Goal: Check status: Check status

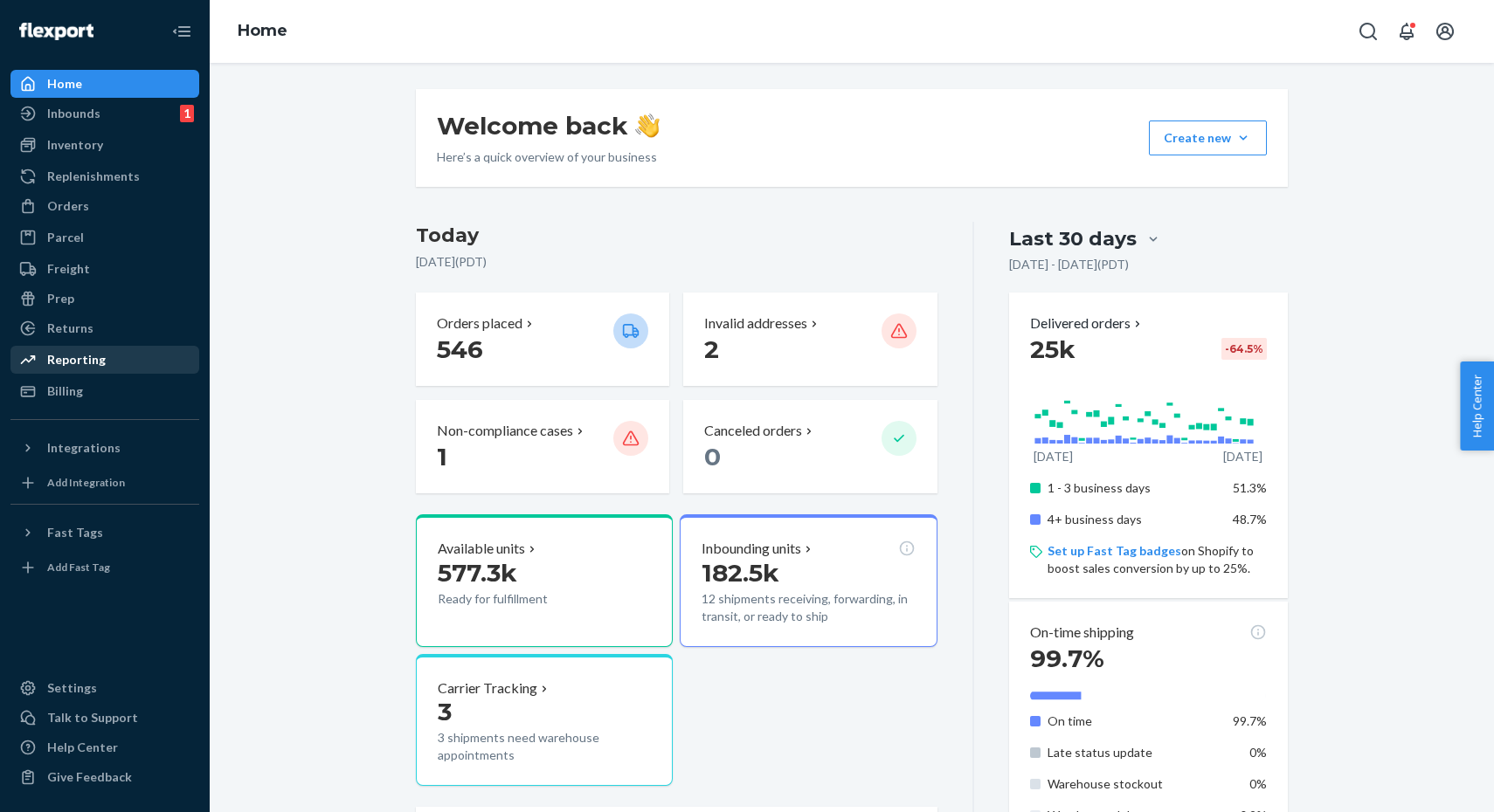
click at [80, 366] on div "Reporting" at bounding box center [76, 359] width 59 height 17
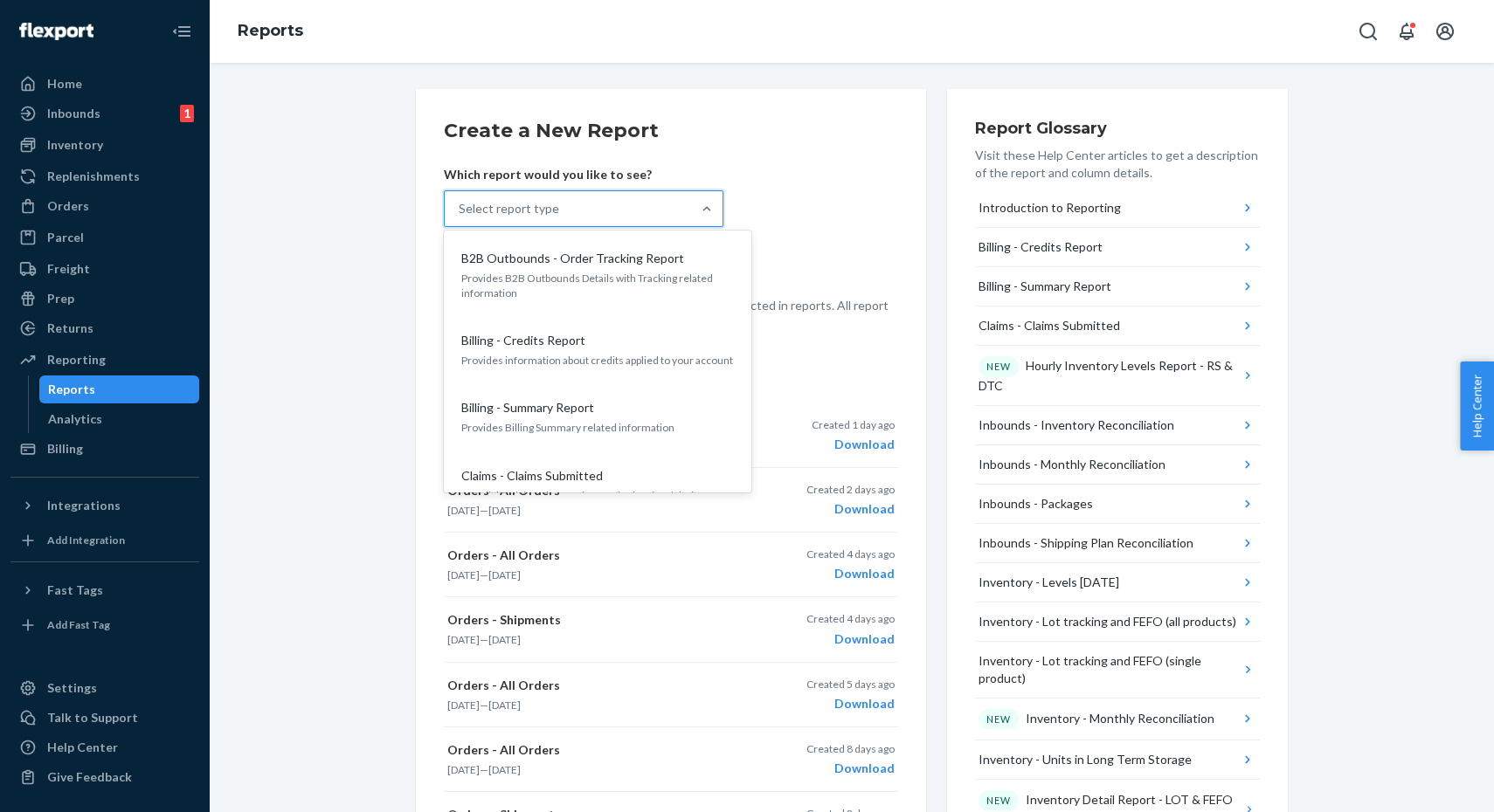
click at [541, 198] on div "Select report type" at bounding box center [568, 208] width 246 height 35
click at [460, 200] on input "option B2B Outbounds - Order Tracking Report focused, 1 of 31. 31 results avail…" at bounding box center [459, 208] width 2 height 17
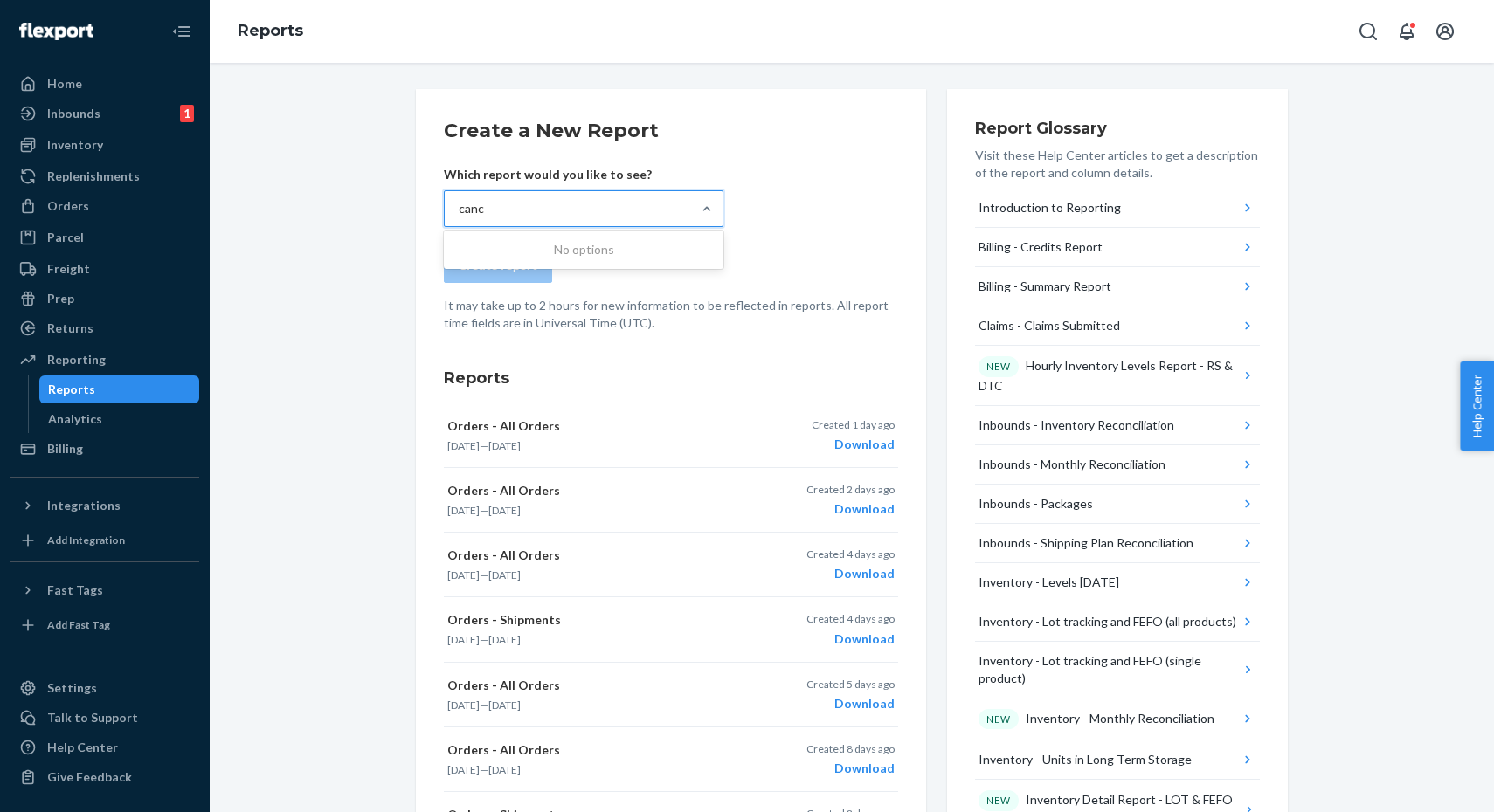
type input "cance"
click at [1096, 208] on div "Introduction to Reporting" at bounding box center [1049, 207] width 142 height 17
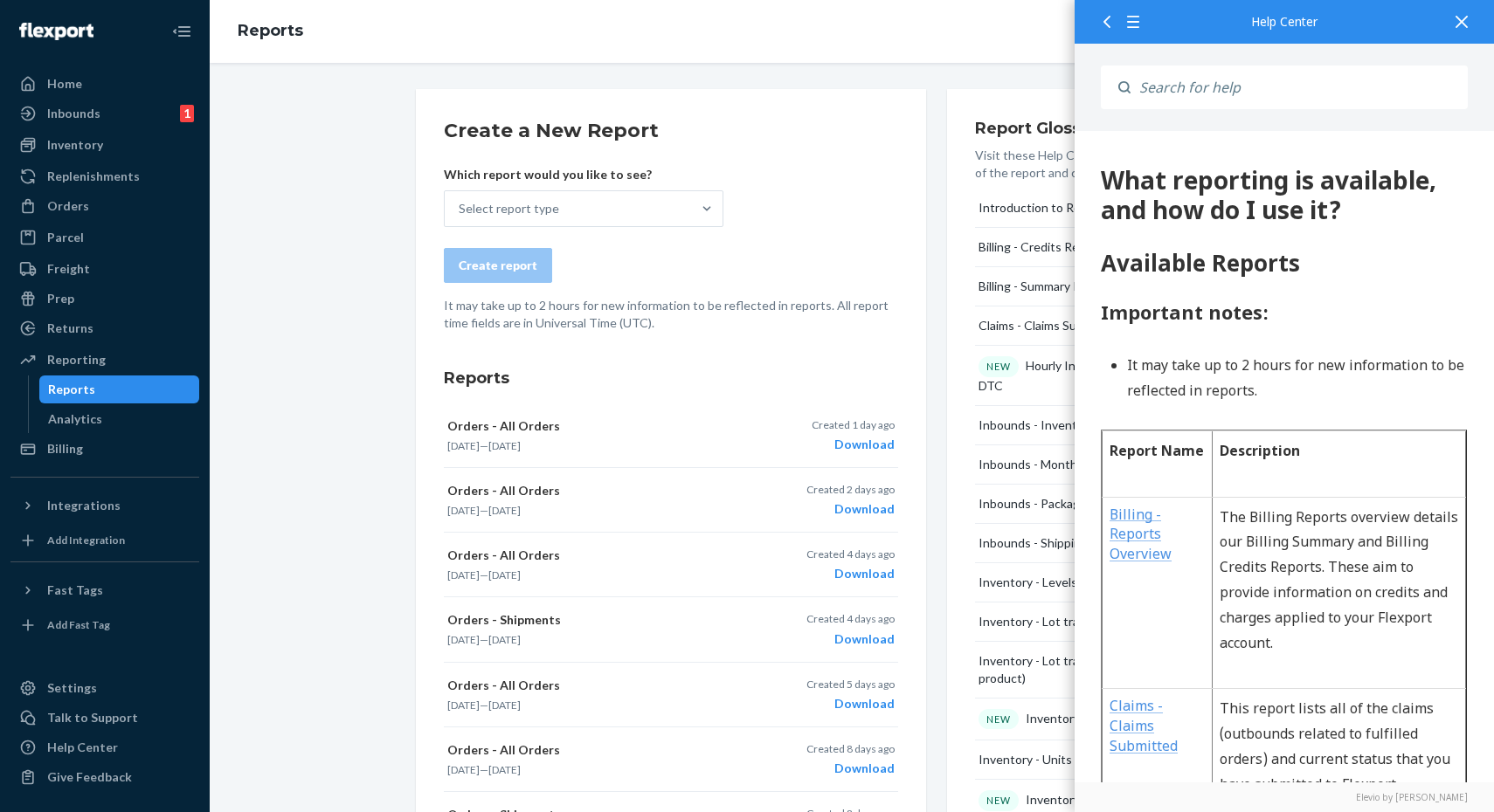
scroll to position [-1, 0]
click at [1202, 87] on input "Search" at bounding box center [1298, 87] width 337 height 43
type input "a"
type input "cancellat"
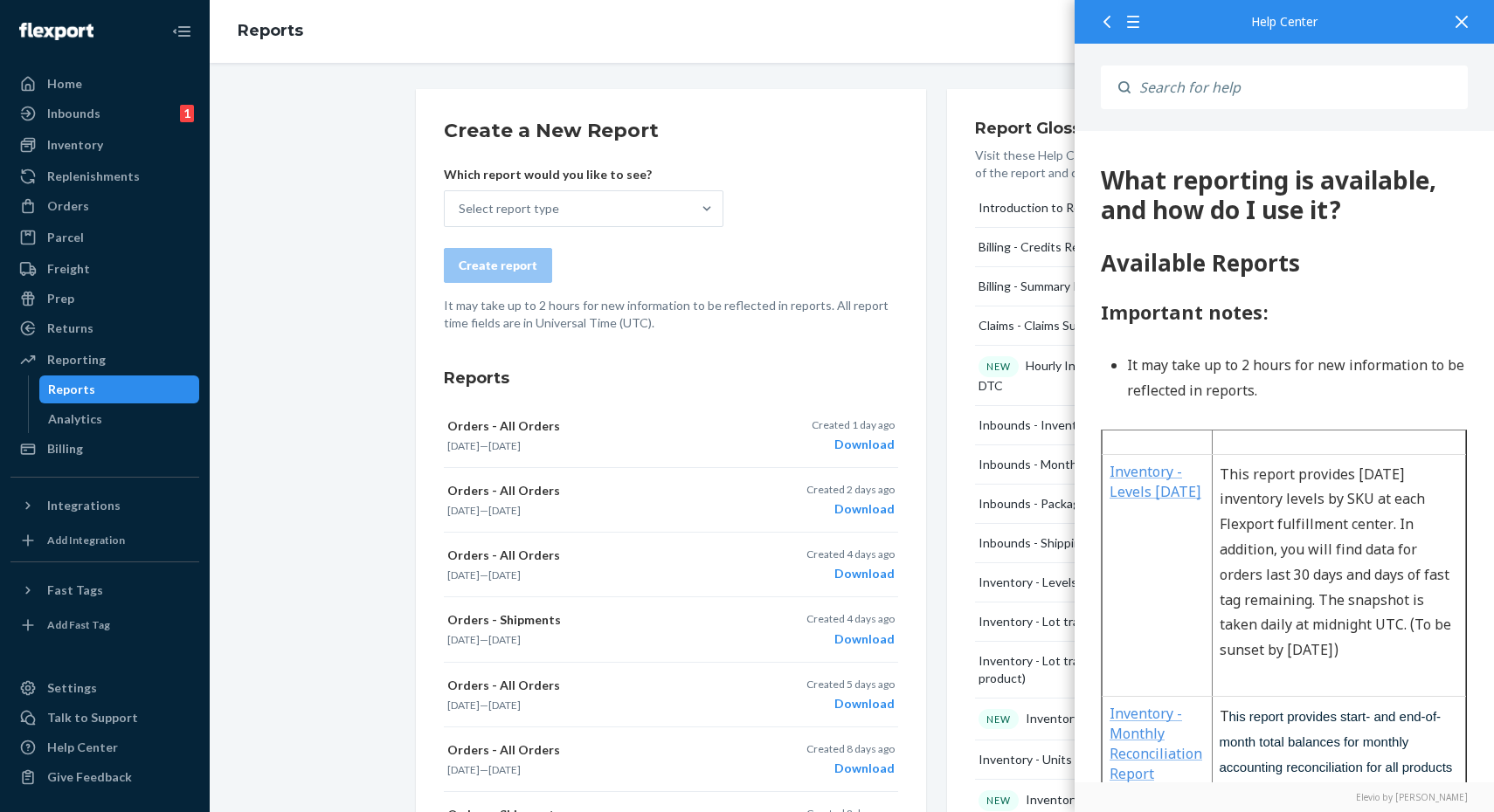
scroll to position [1136, 0]
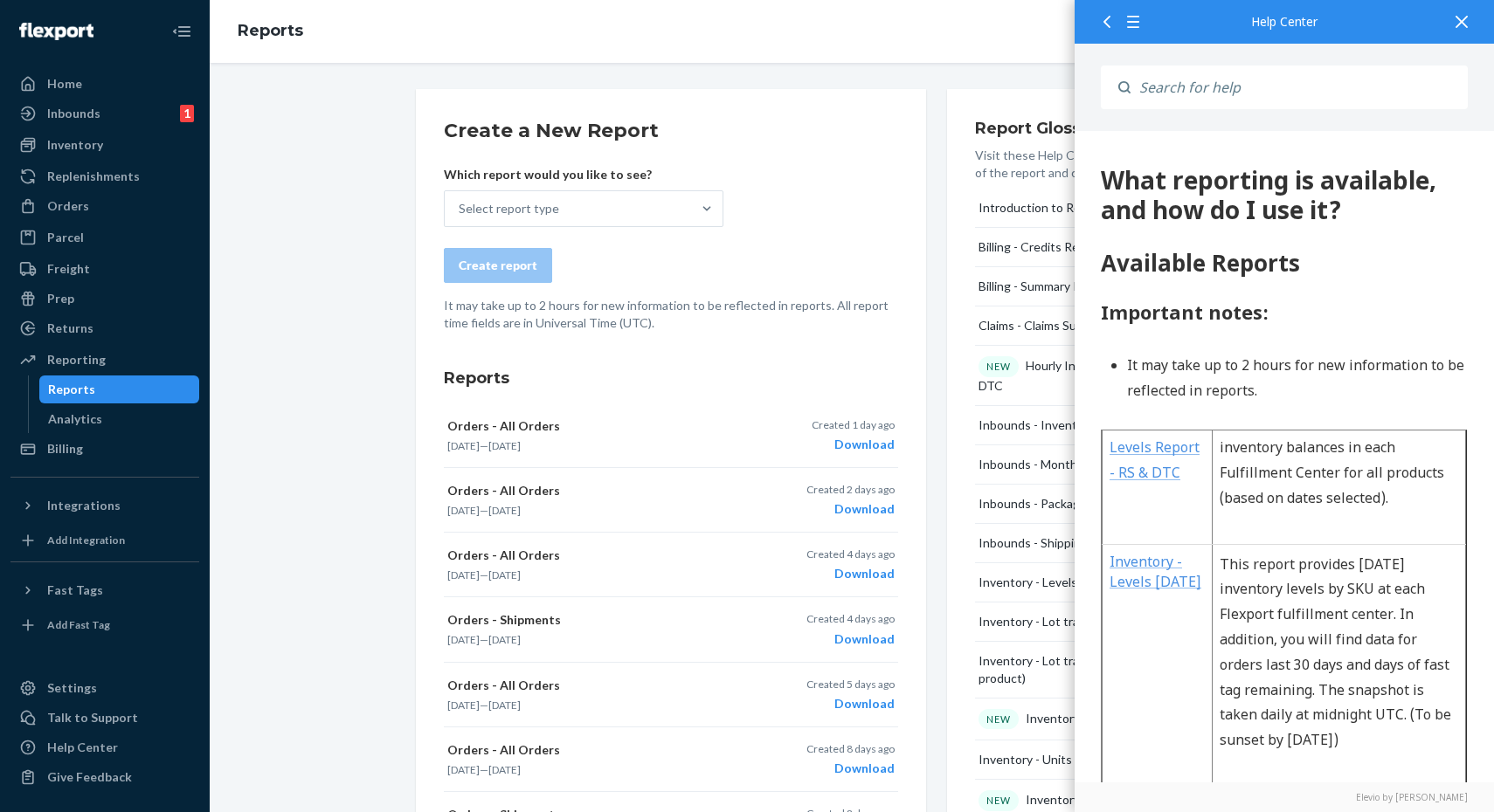
click at [1160, 572] on link "Inventory - Levels Today" at bounding box center [1154, 571] width 91 height 39
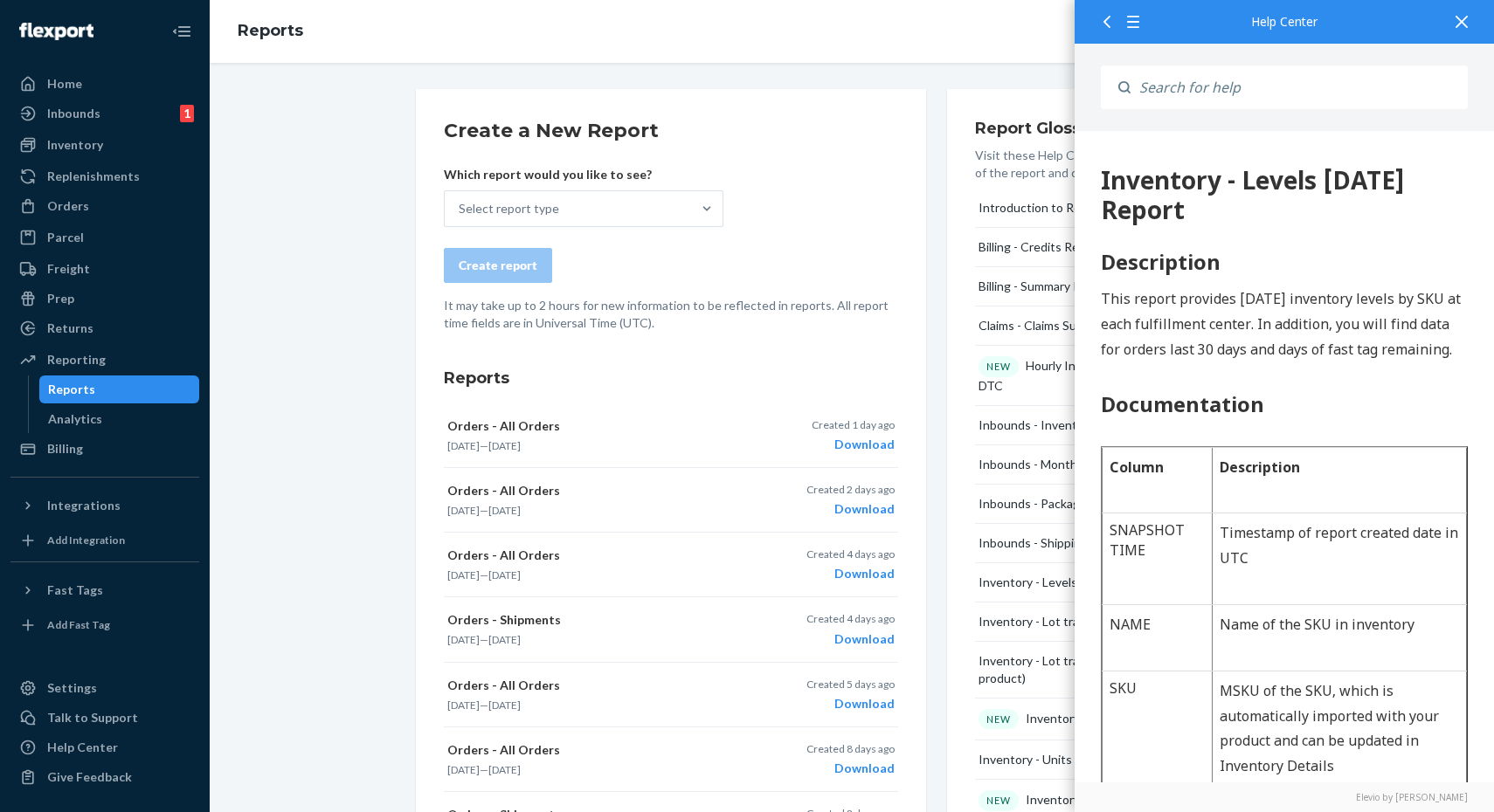
scroll to position [0, 0]
click at [1103, 15] on icon at bounding box center [1106, 22] width 13 height 13
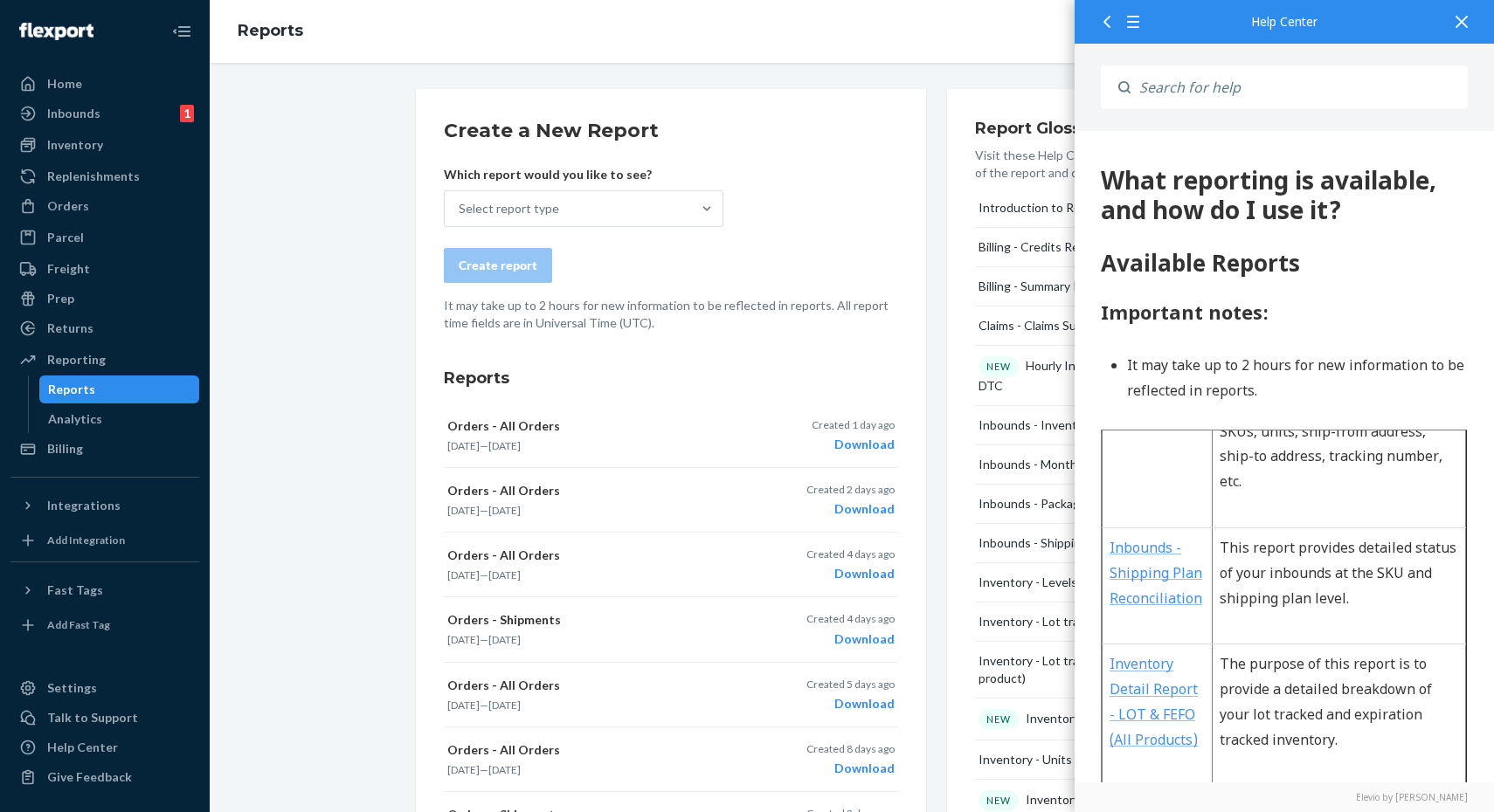
scroll to position [796, 0]
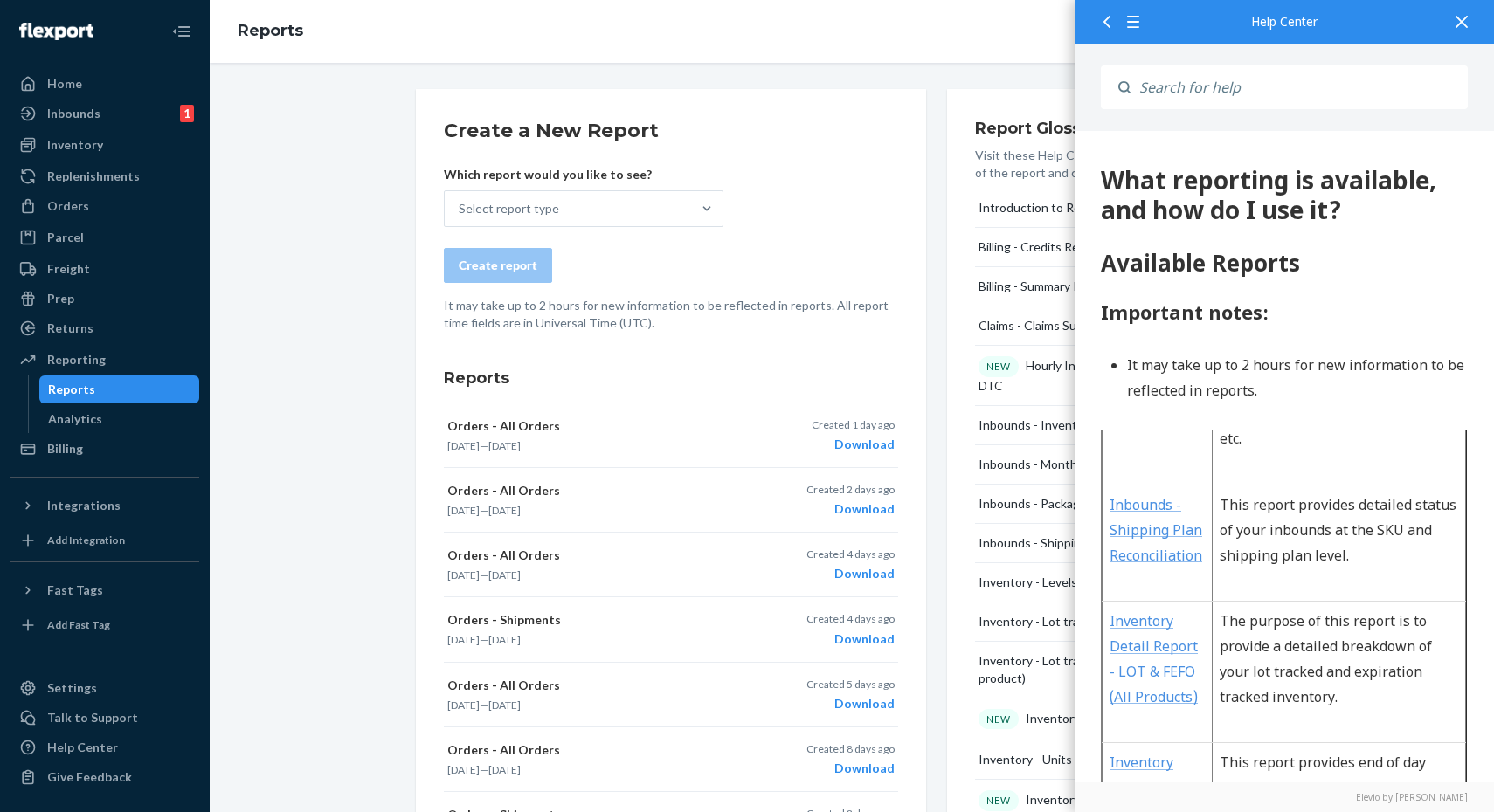
click at [1460, 16] on icon at bounding box center [1461, 22] width 13 height 13
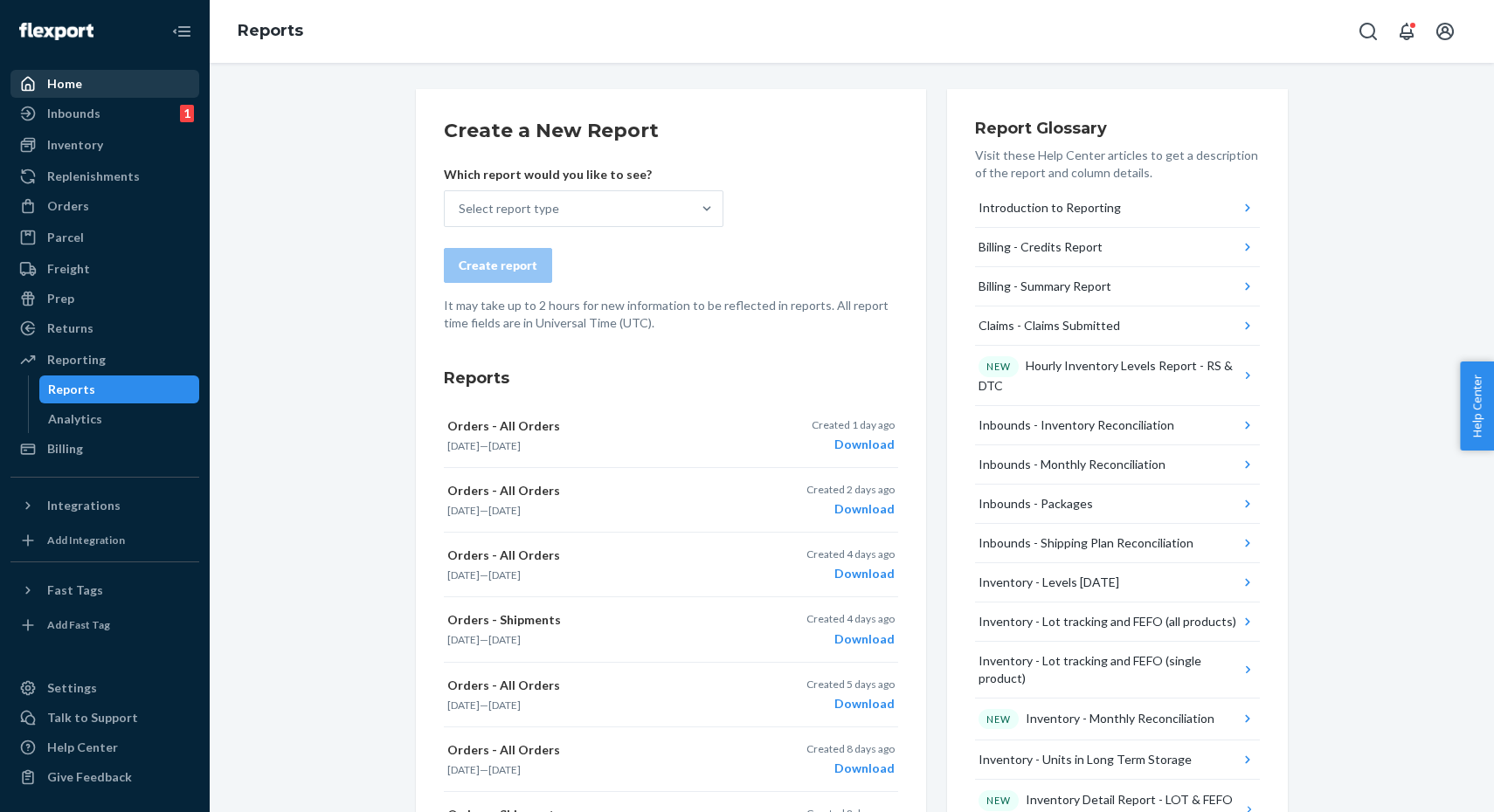
scroll to position [0, 0]
click at [74, 76] on div "Home" at bounding box center [64, 83] width 35 height 17
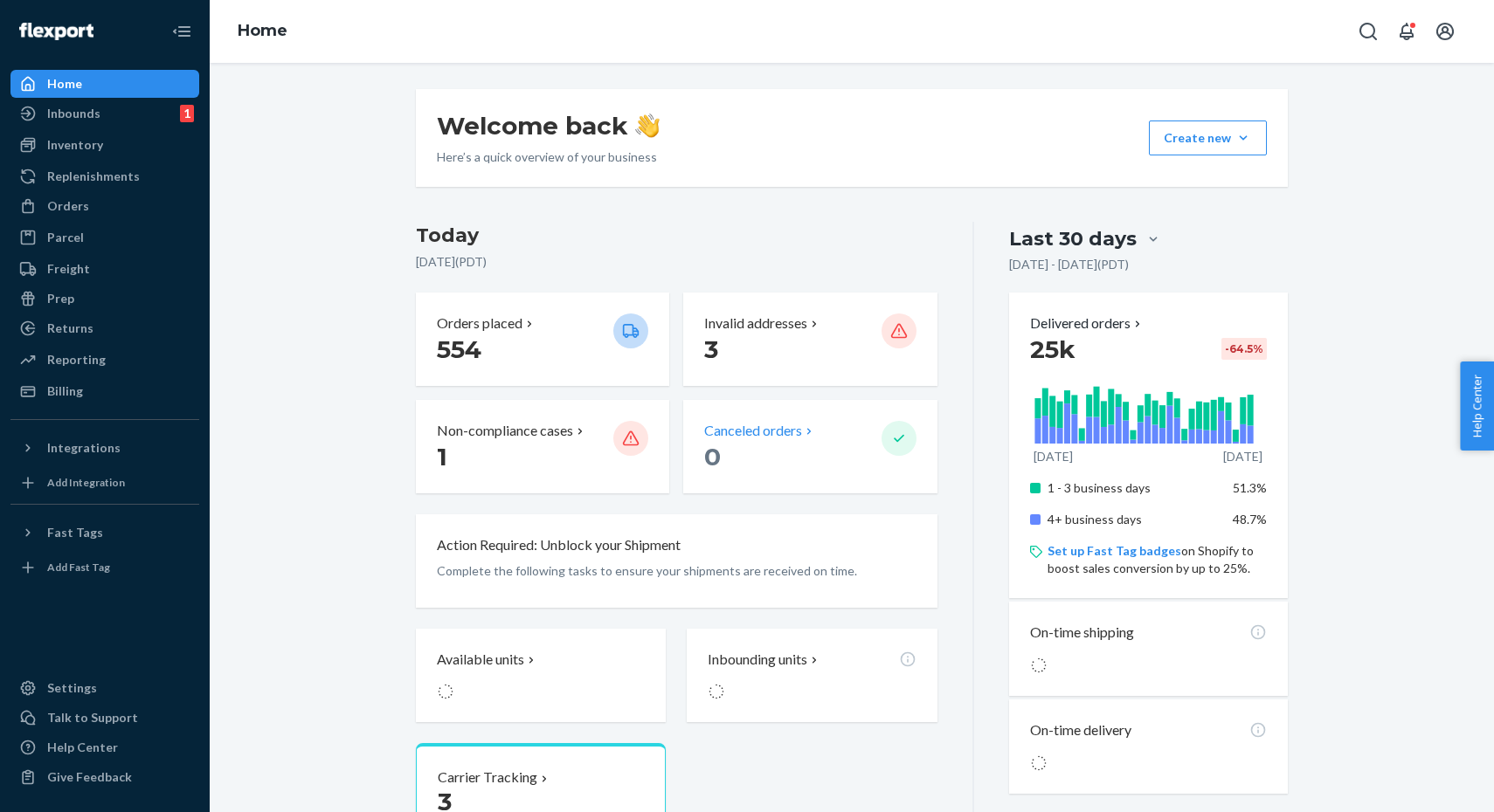
click at [776, 425] on p "Canceled orders" at bounding box center [753, 431] width 98 height 20
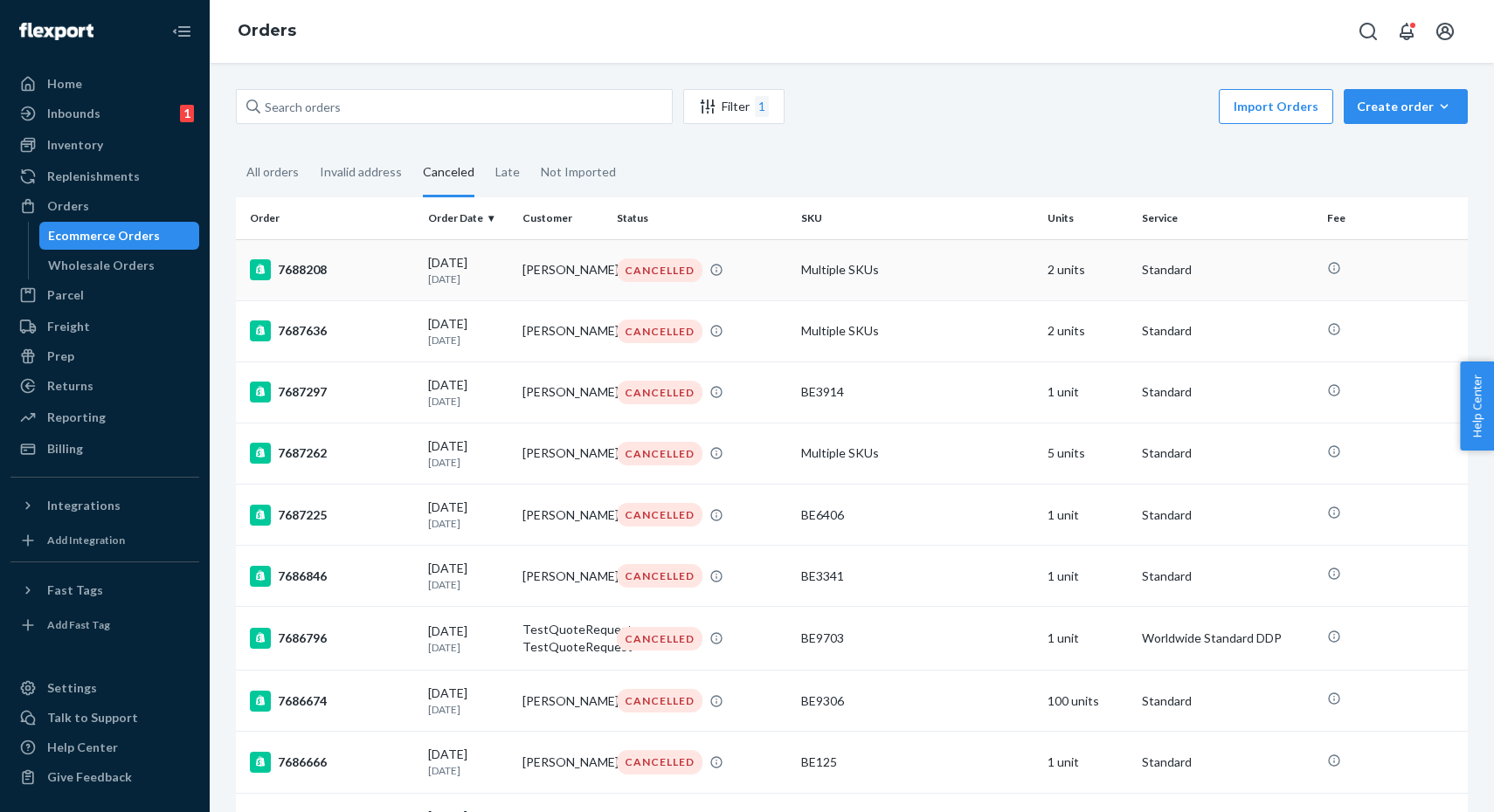
click at [649, 273] on div "CANCELLED" at bounding box center [659, 271] width 86 height 24
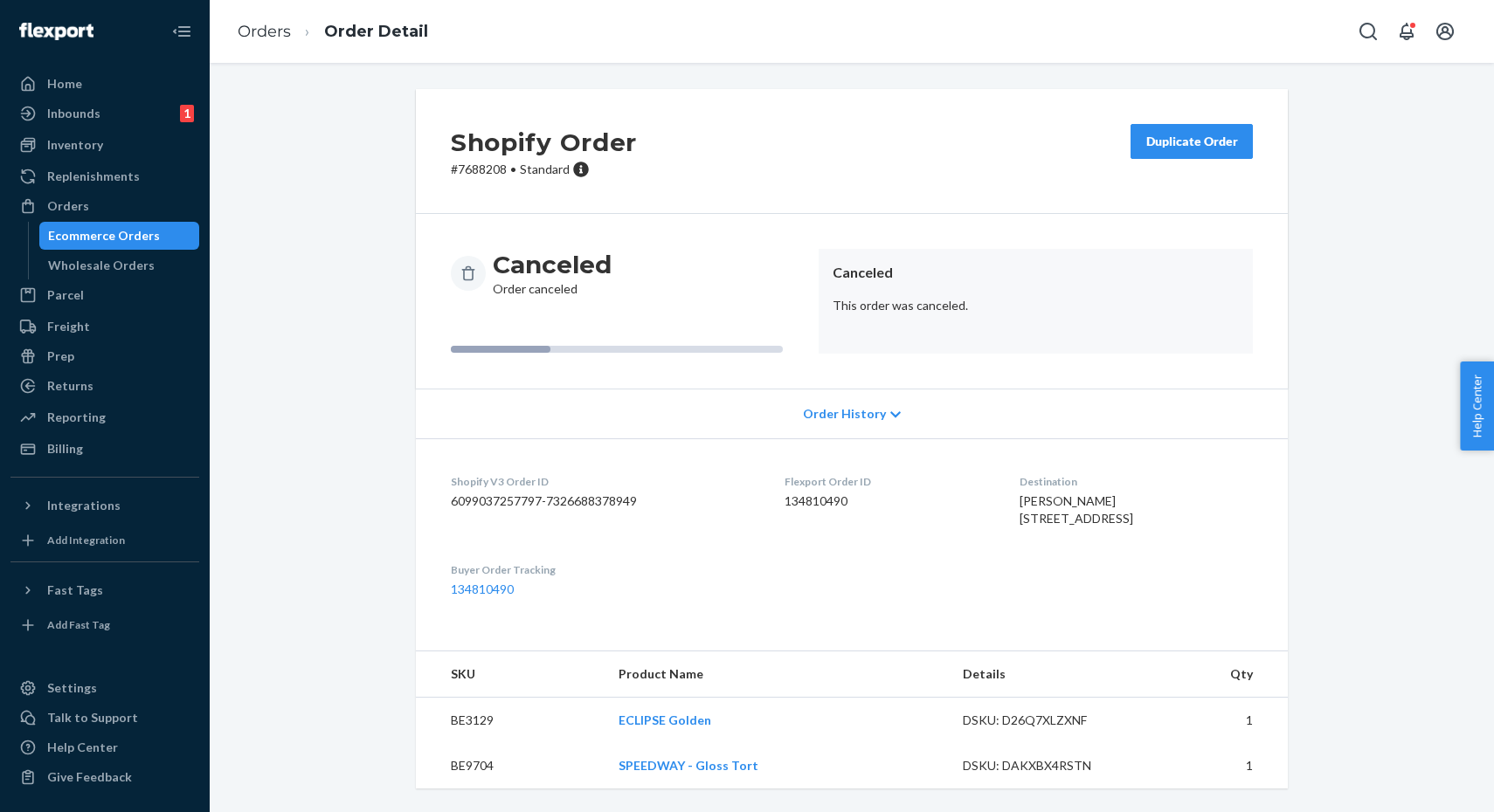
scroll to position [33, 0]
click at [285, 32] on link "Orders" at bounding box center [263, 31] width 53 height 19
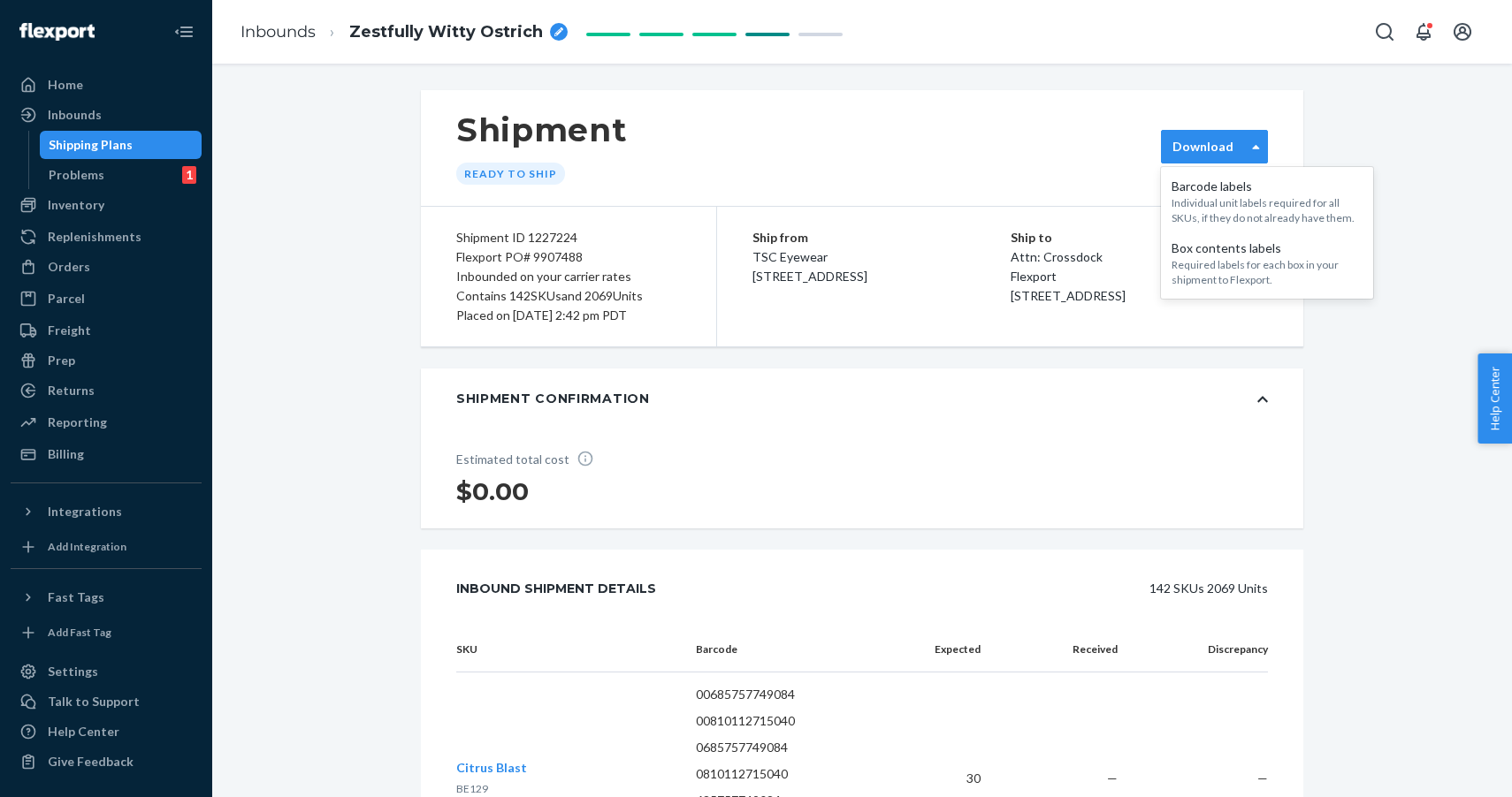
click at [1226, 145] on label "Download" at bounding box center [1202, 146] width 61 height 17
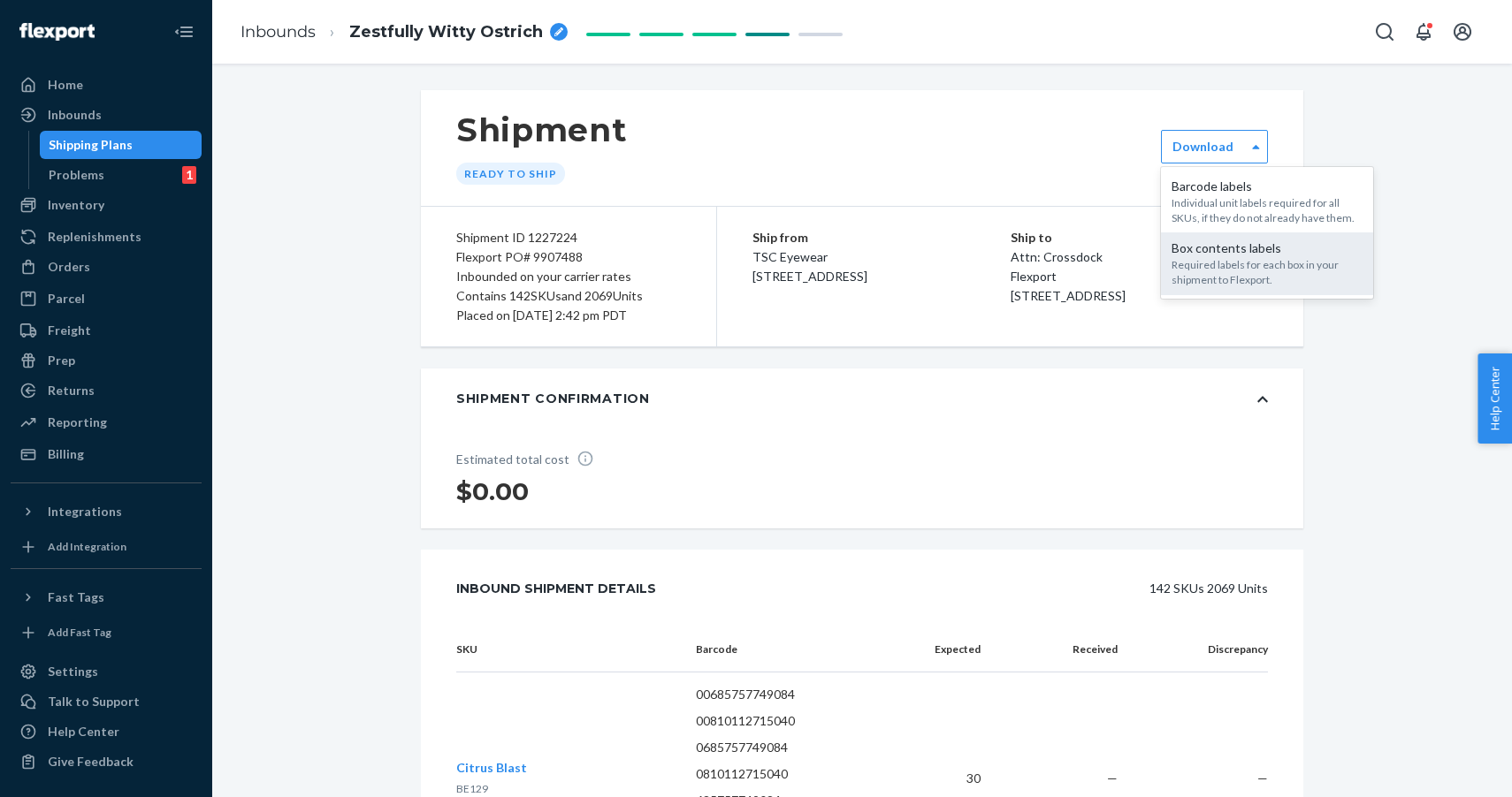
click at [1255, 257] on div "Required labels for each box in your shipment to Flexport." at bounding box center [1266, 272] width 191 height 30
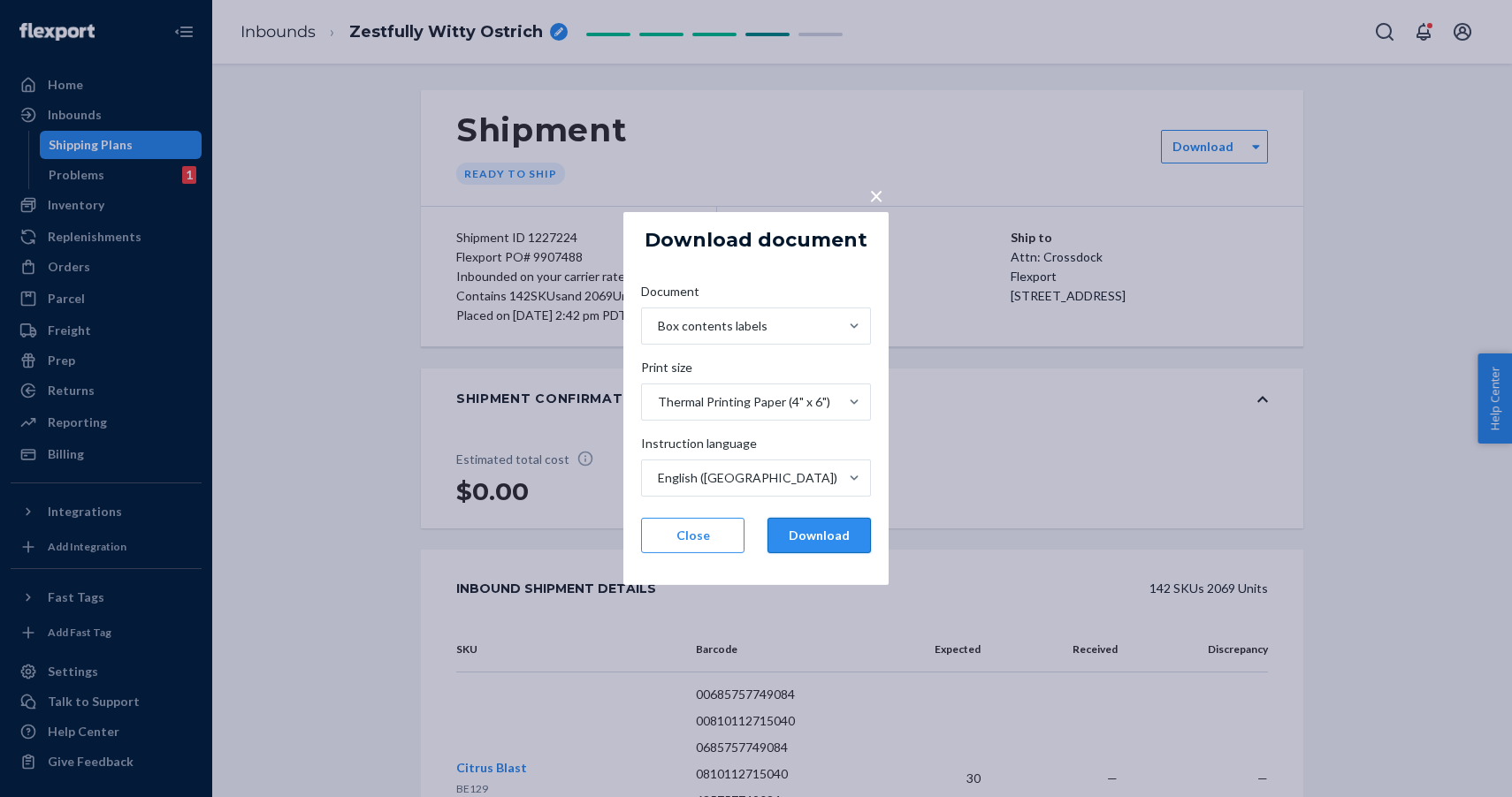
click at [825, 550] on button "Download" at bounding box center [818, 535] width 104 height 36
click at [1388, 641] on div "× Download document Document Box contents labels Print size Thermal Printing Pa…" at bounding box center [756, 398] width 1512 height 797
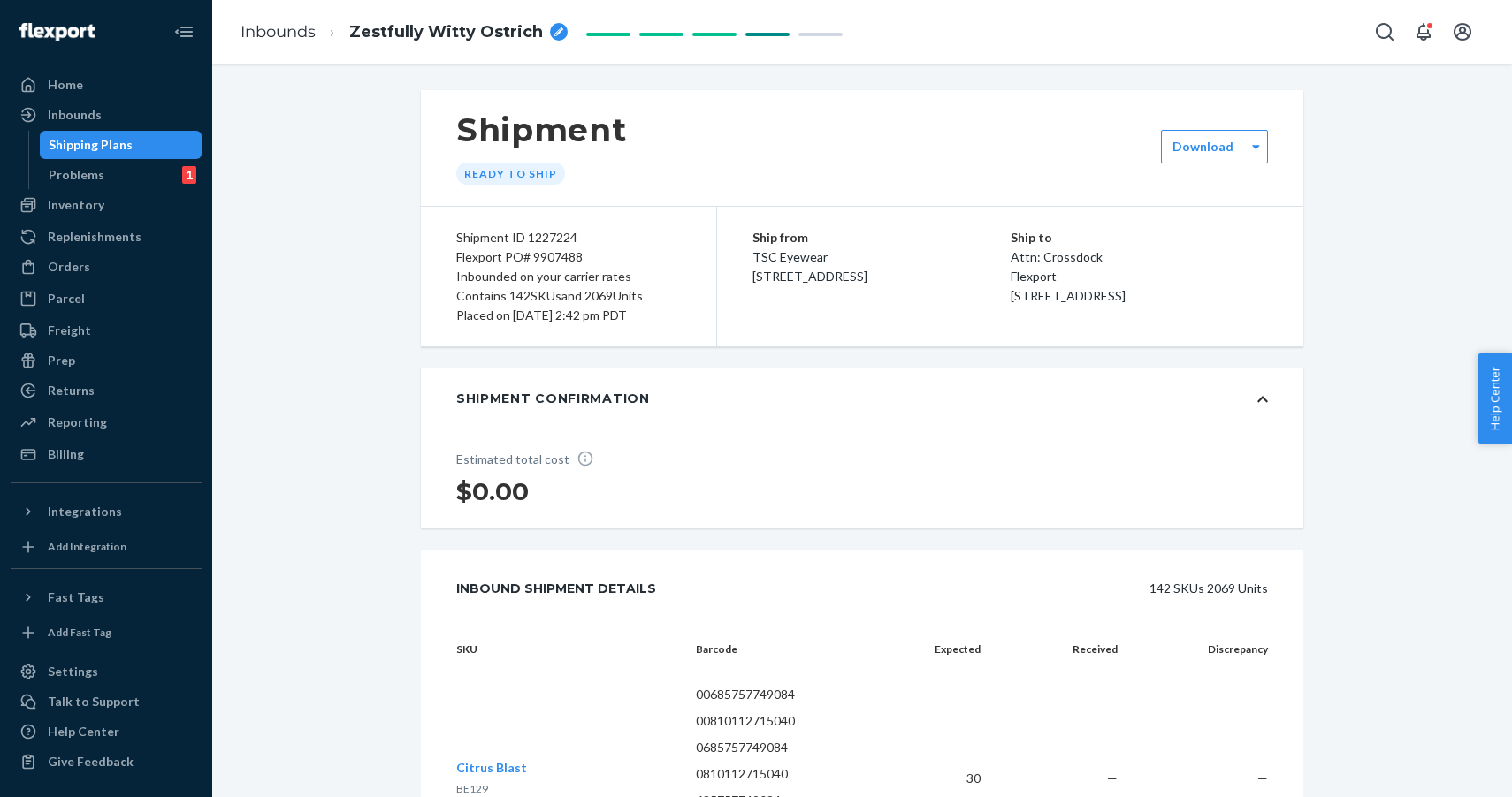
click at [1043, 86] on div "Shipment Ready to ship option [object Object], selected. 0 results available. S…" at bounding box center [862, 430] width 1299 height 734
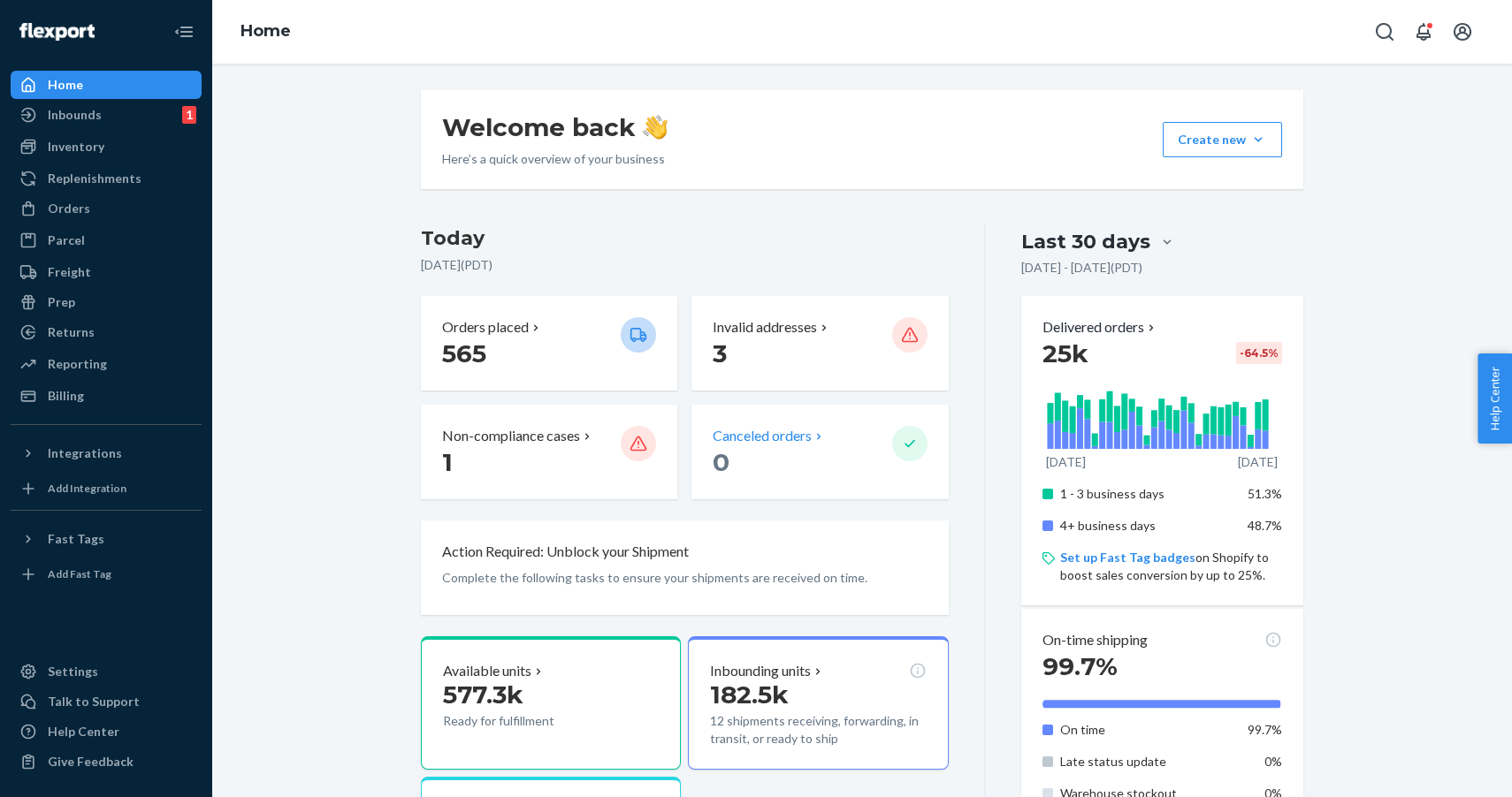
click at [764, 442] on p "Canceled orders" at bounding box center [762, 436] width 99 height 20
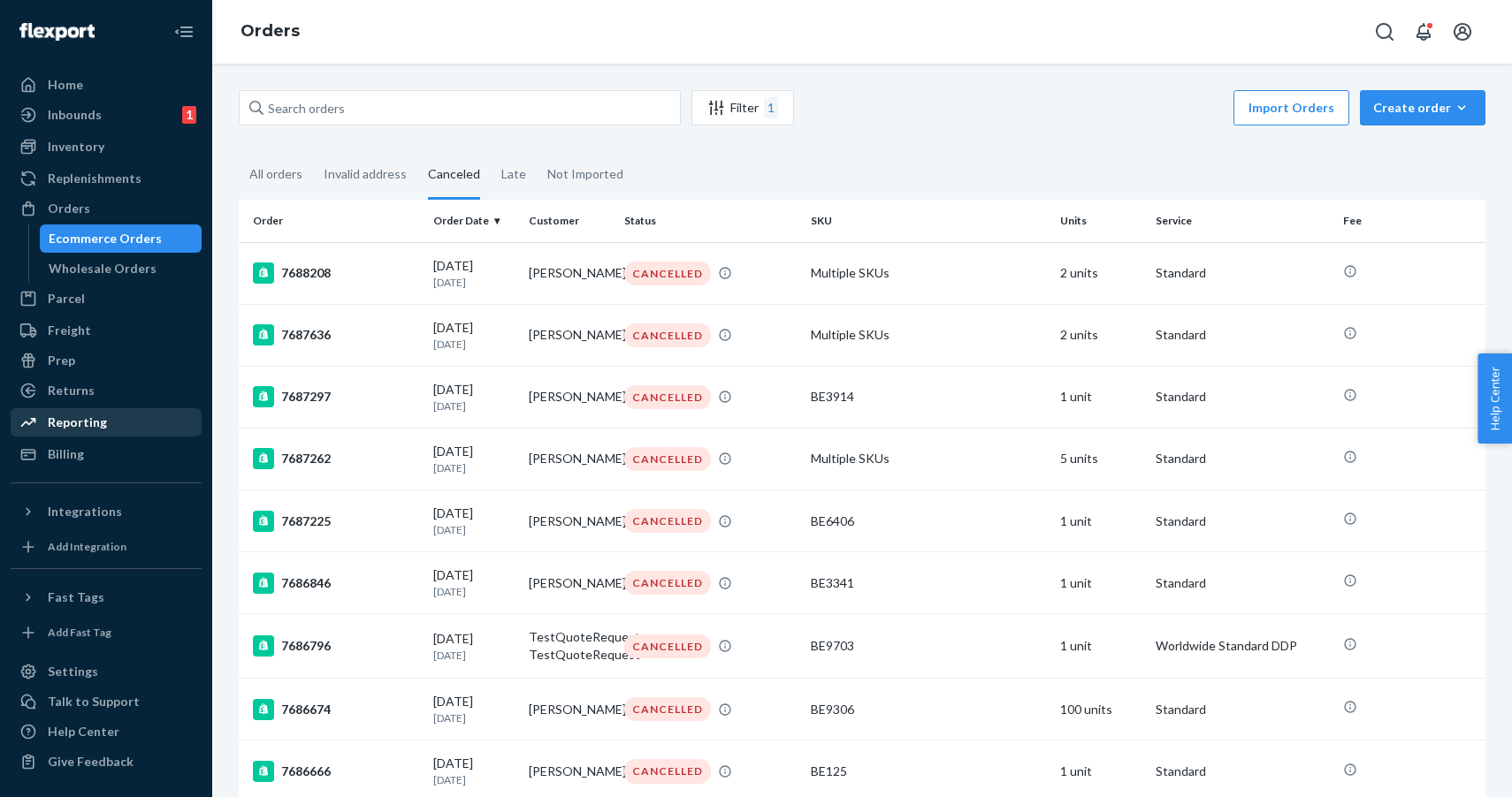
click at [60, 430] on div "Reporting" at bounding box center [77, 421] width 60 height 17
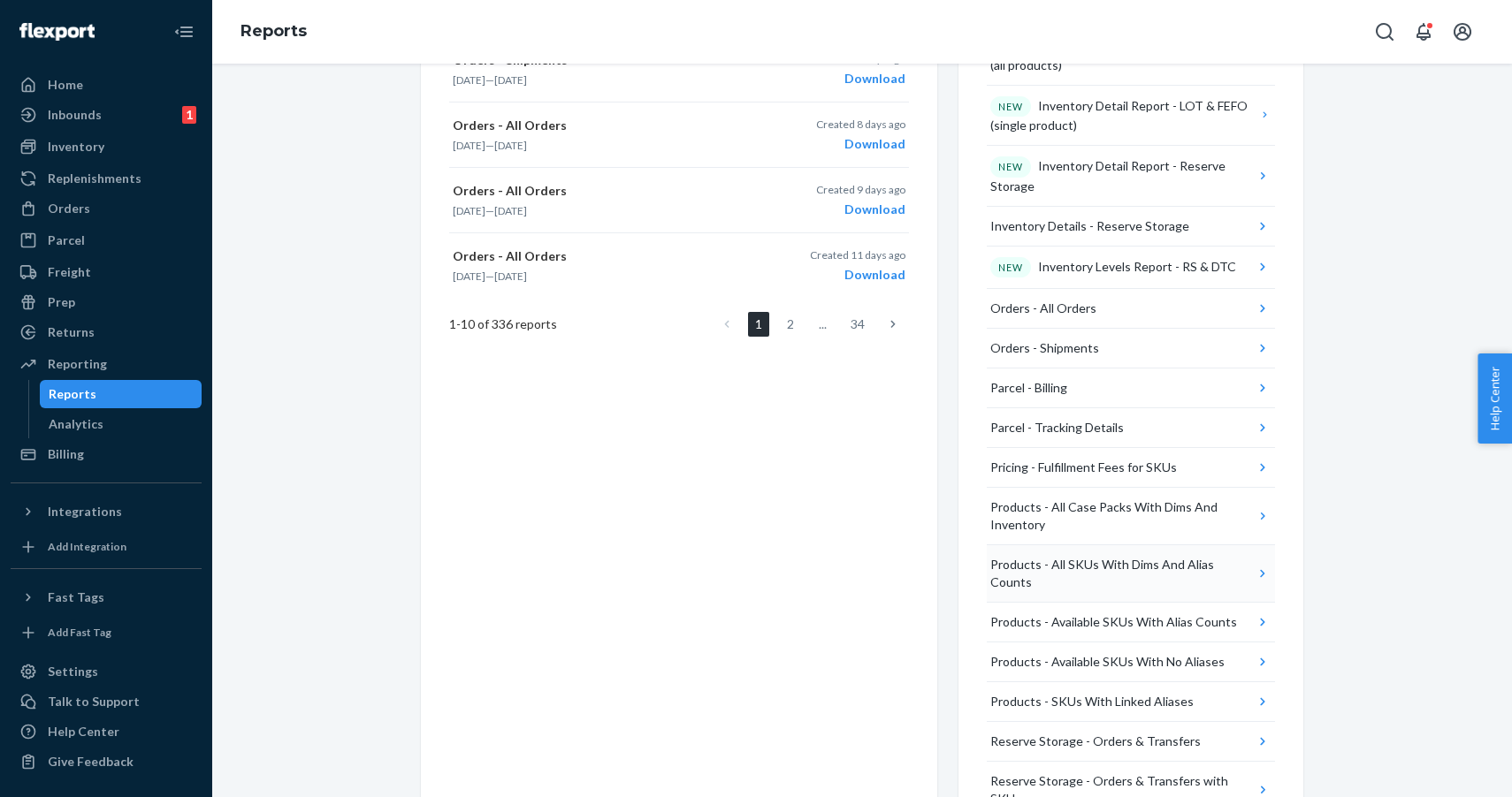
scroll to position [752, 0]
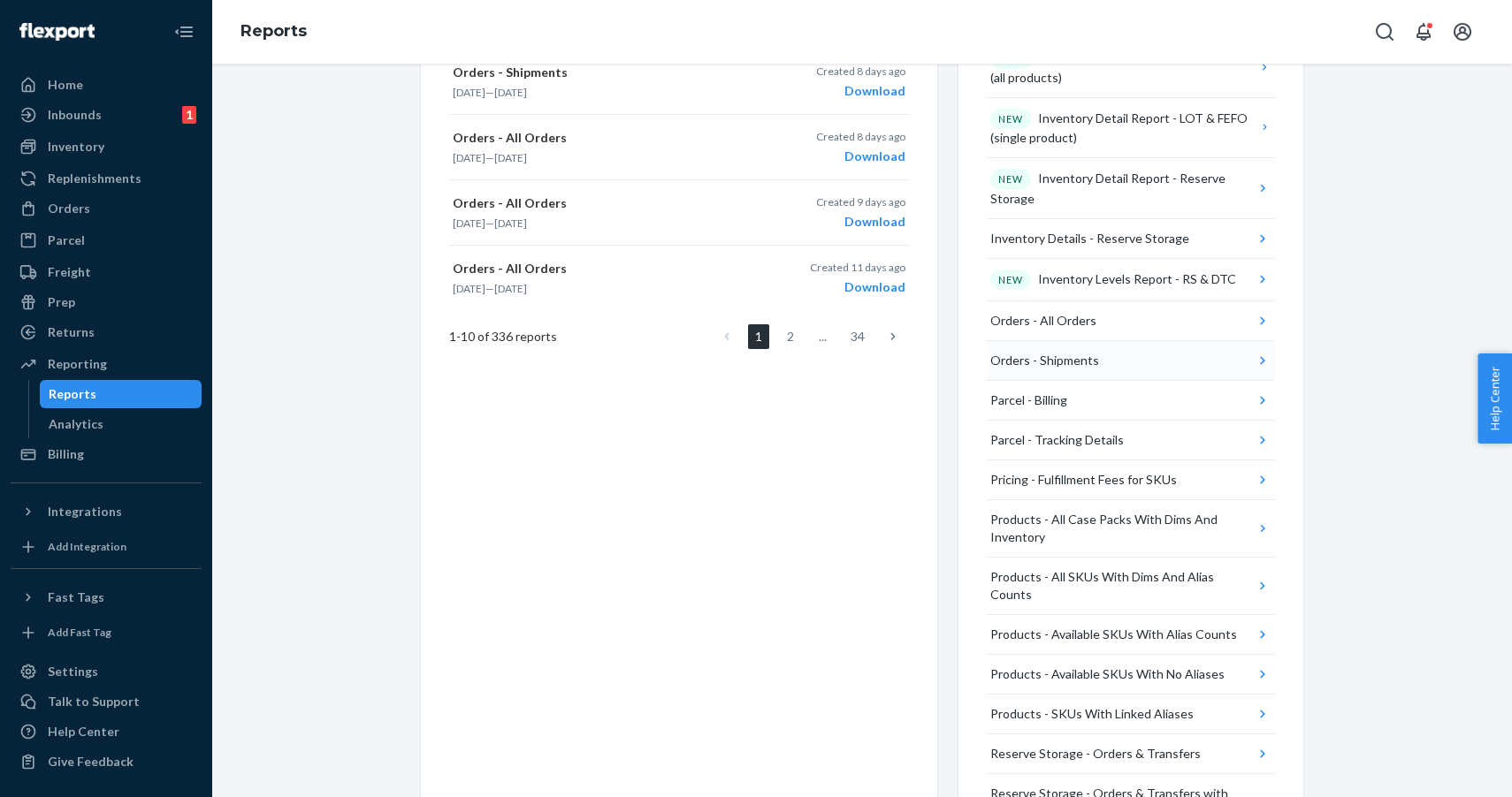
click at [1110, 353] on button "Orders - Shipments" at bounding box center [1131, 360] width 288 height 39
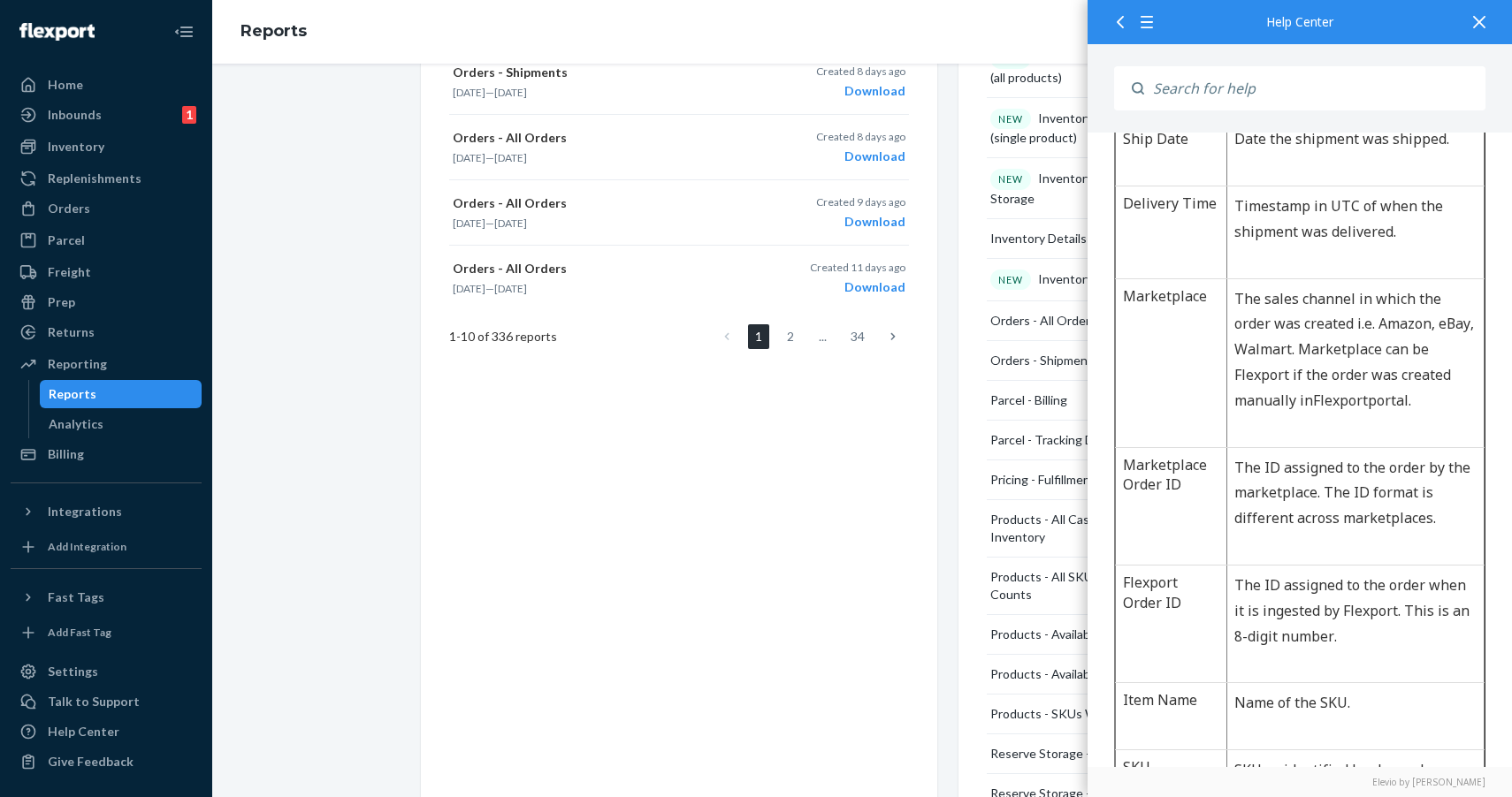
scroll to position [378, 0]
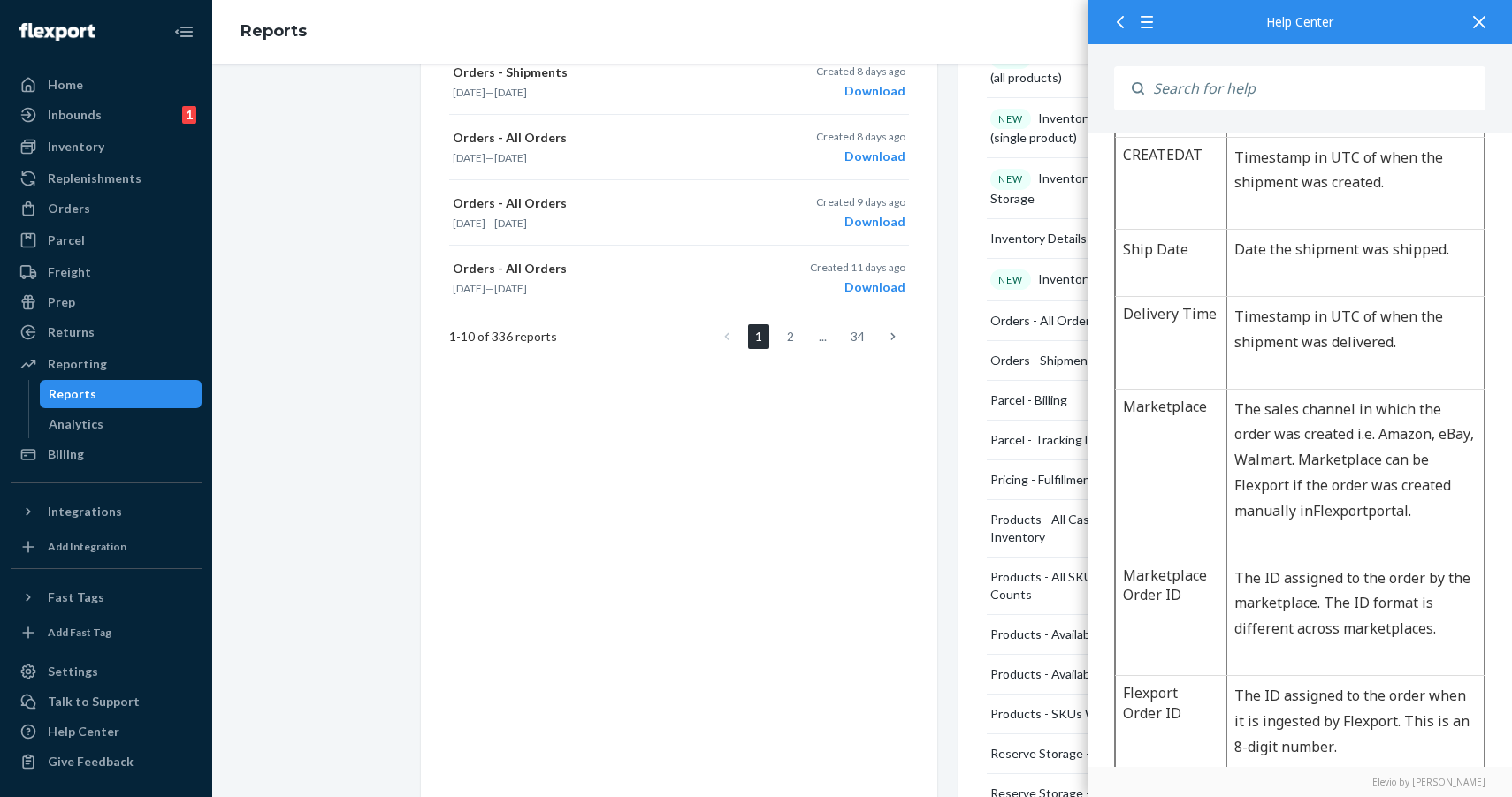
click at [816, 486] on div "Create a New Report Which report would you like to see? Select report type Crea…" at bounding box center [678, 137] width 516 height 1600
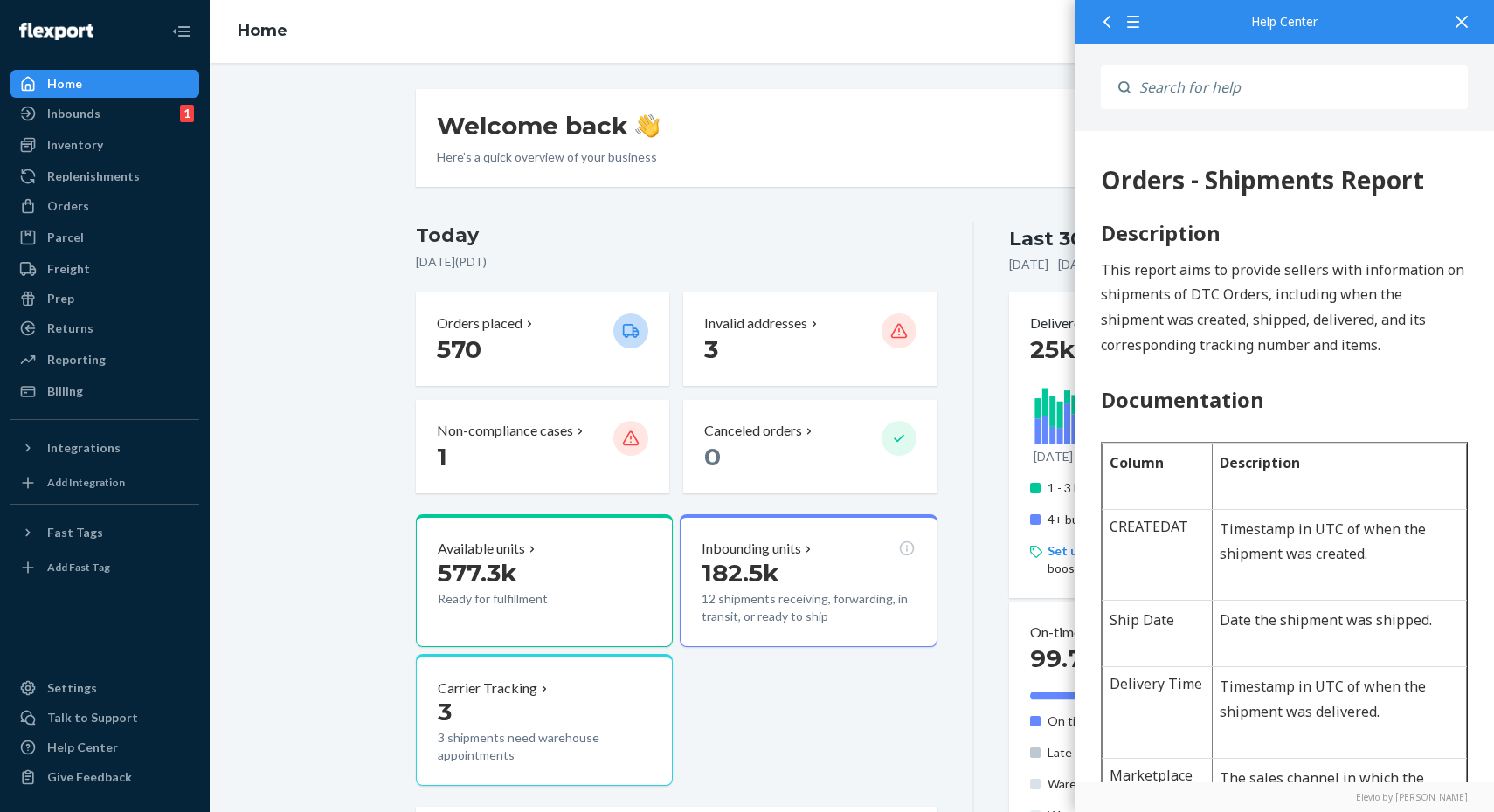
click at [789, 115] on div "Welcome back Here’s a quick overview of your business Create new Create new inb…" at bounding box center [851, 138] width 872 height 98
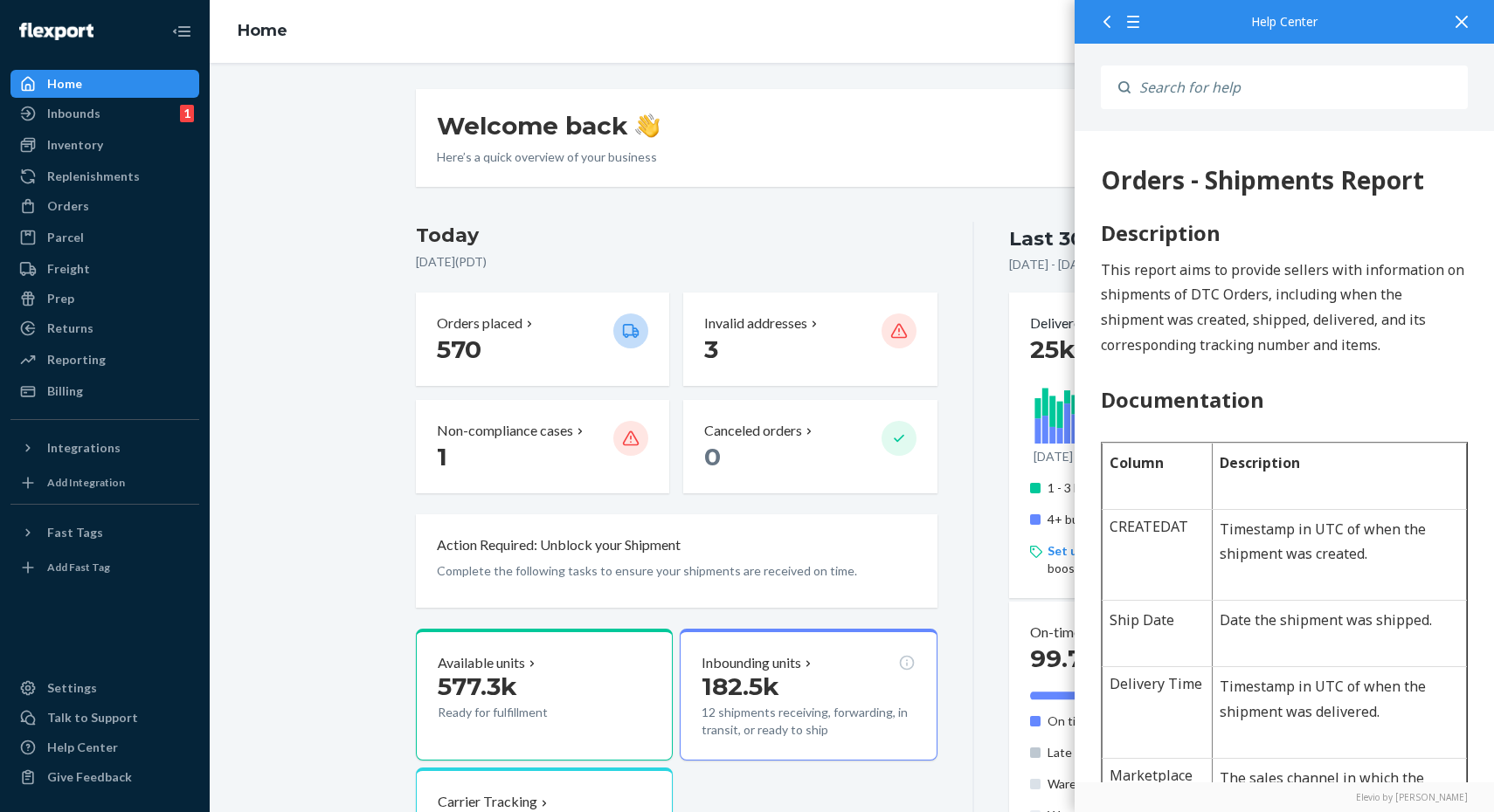
drag, startPoint x: 1253, startPoint y: 26, endPoint x: 1459, endPoint y: 21, distance: 206.1
click at [1459, 21] on icon at bounding box center [1461, 22] width 13 height 13
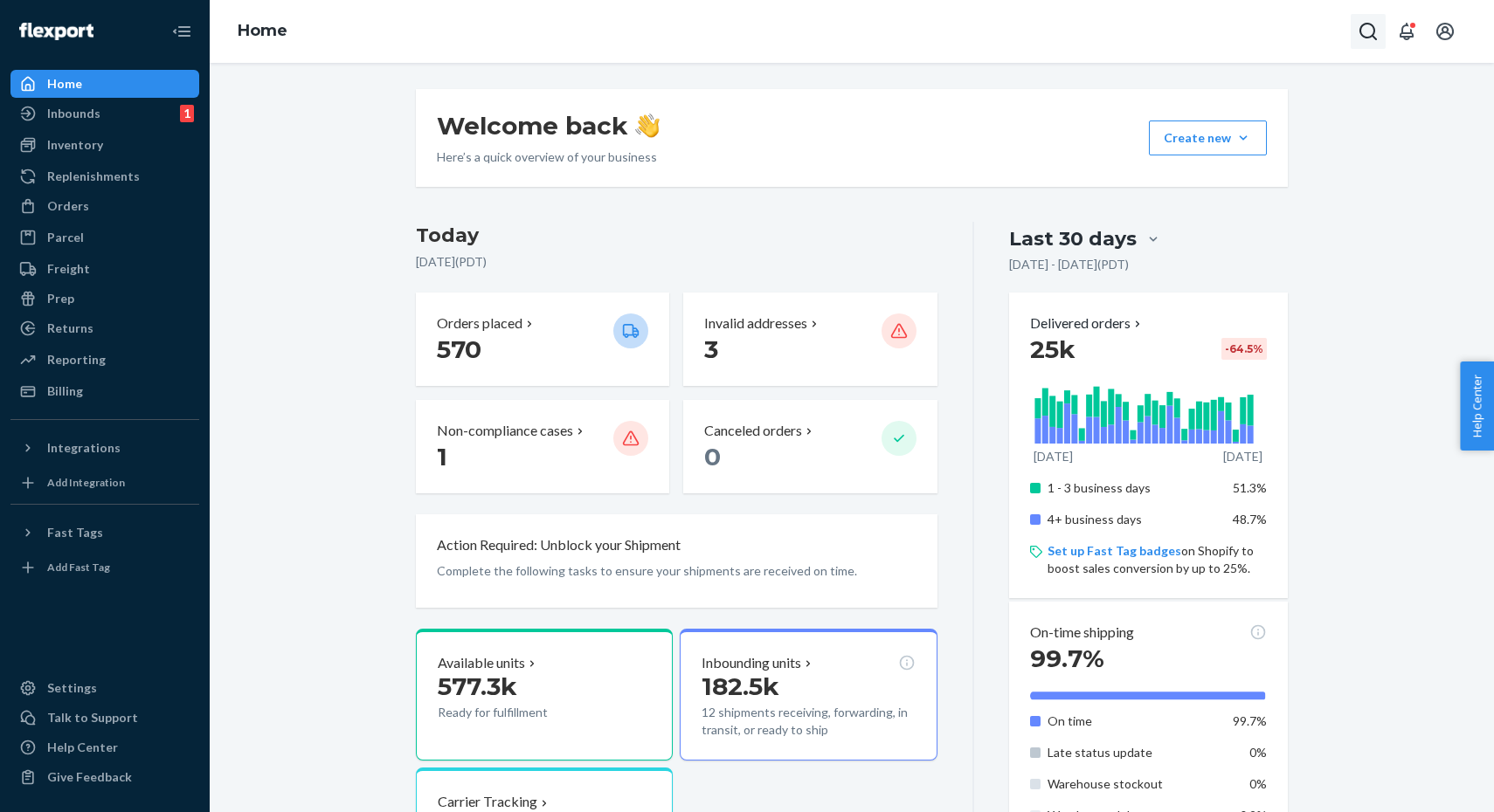
click at [1370, 33] on icon "Open Search Box" at bounding box center [1367, 31] width 21 height 21
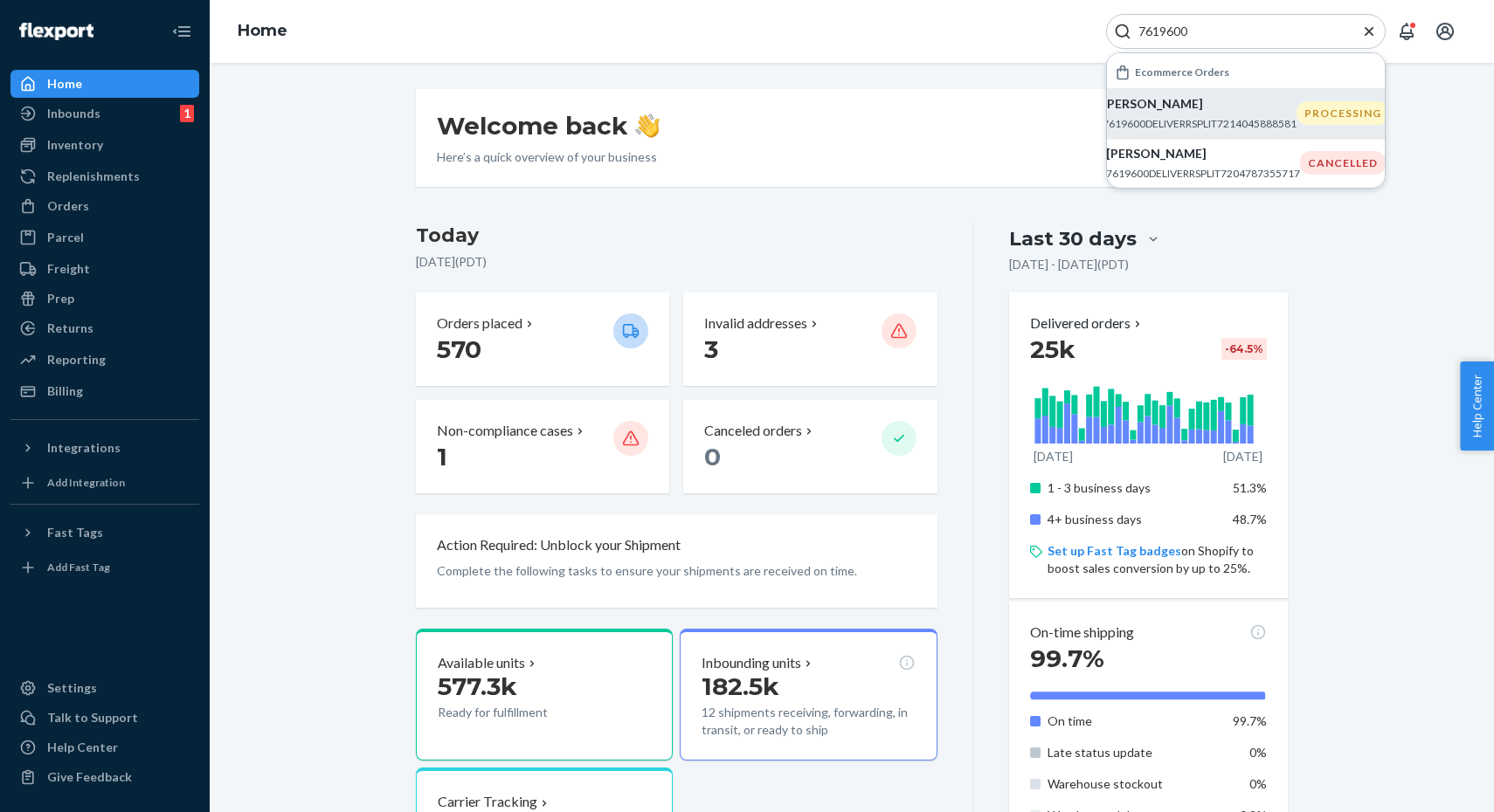
type input "7619600"
click at [1162, 119] on p "7619600DELIVERRSPLIT7214045888581" at bounding box center [1199, 123] width 194 height 14
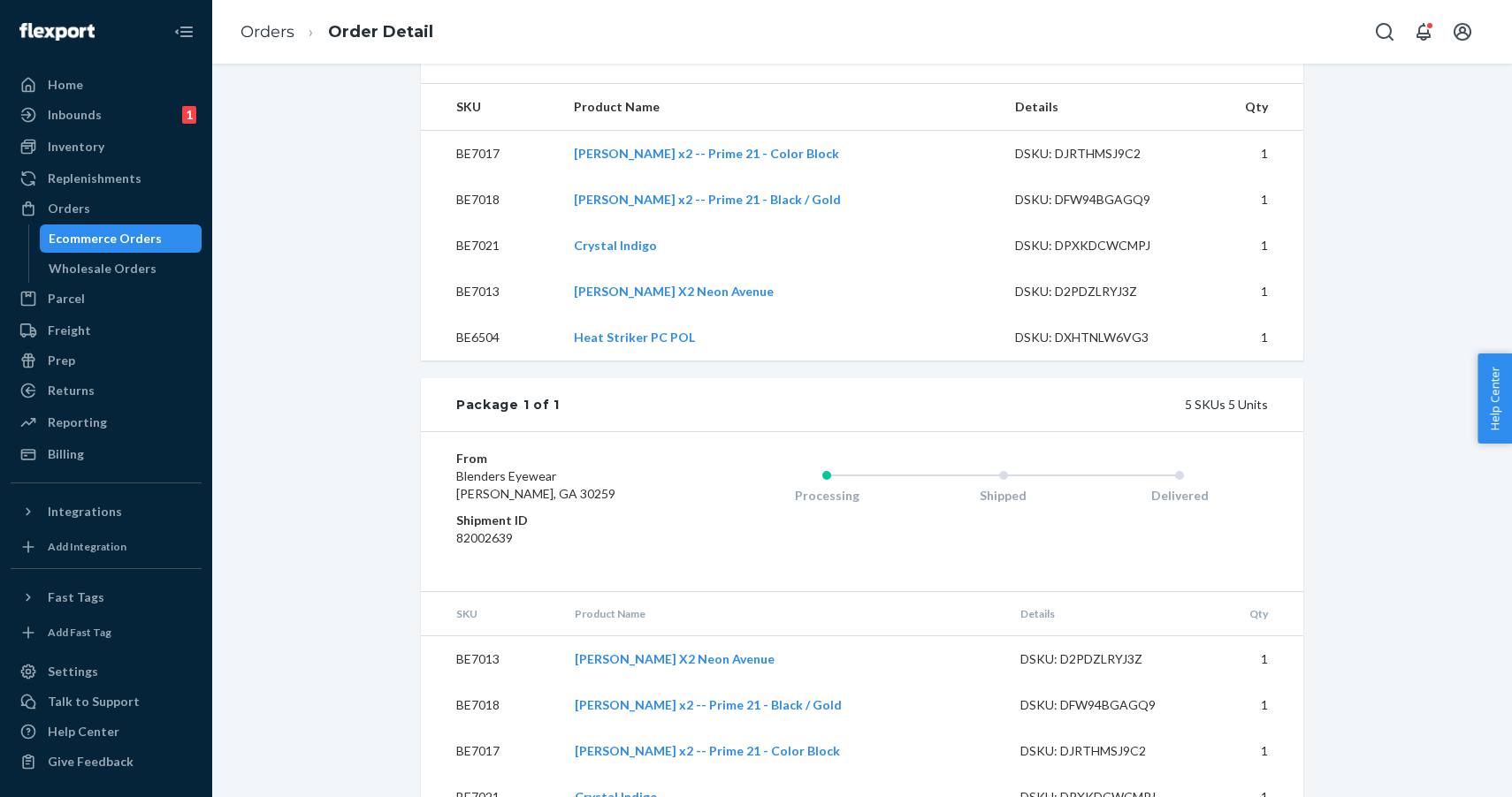
scroll to position [715, 0]
